Goal: Information Seeking & Learning: Learn about a topic

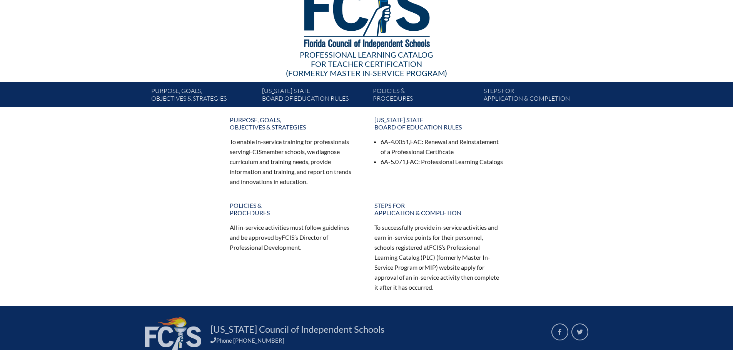
scroll to position [77, 0]
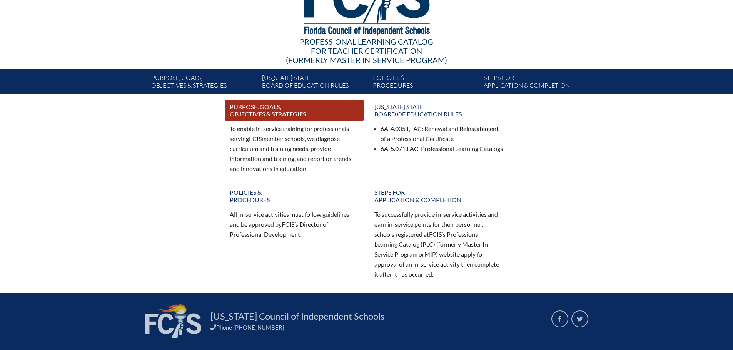
click at [293, 117] on link "Purpose, goals, objectives & strategies" at bounding box center [294, 110] width 138 height 21
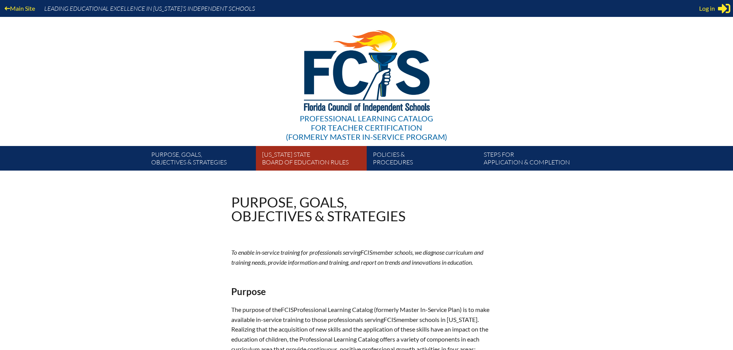
click at [306, 162] on link "[US_STATE] State Board of Education rules" at bounding box center [314, 160] width 111 height 22
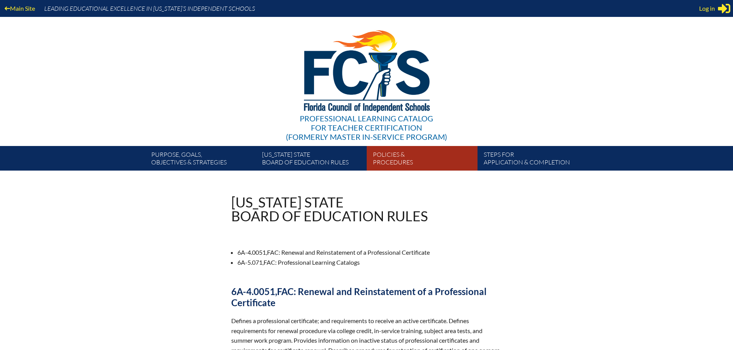
click at [385, 153] on link "Policies & Procedures" at bounding box center [425, 160] width 111 height 22
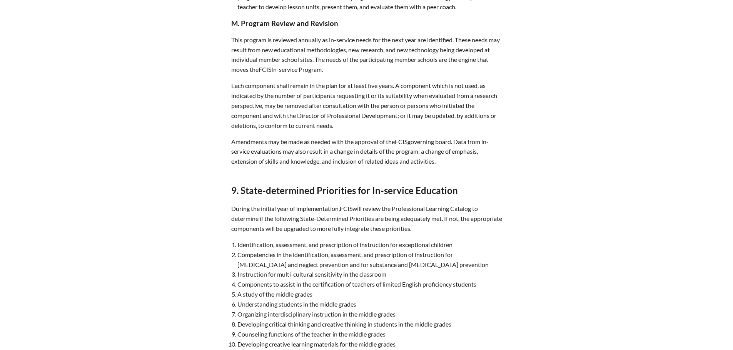
scroll to position [2734, 0]
